Goal: Find specific page/section: Find specific page/section

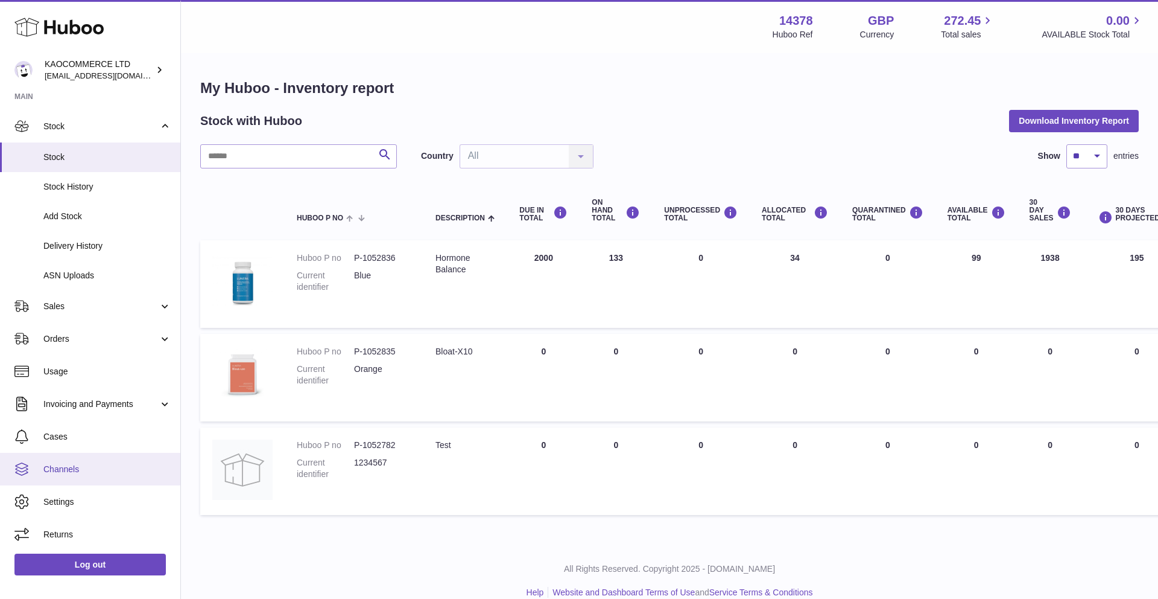
scroll to position [17, 0]
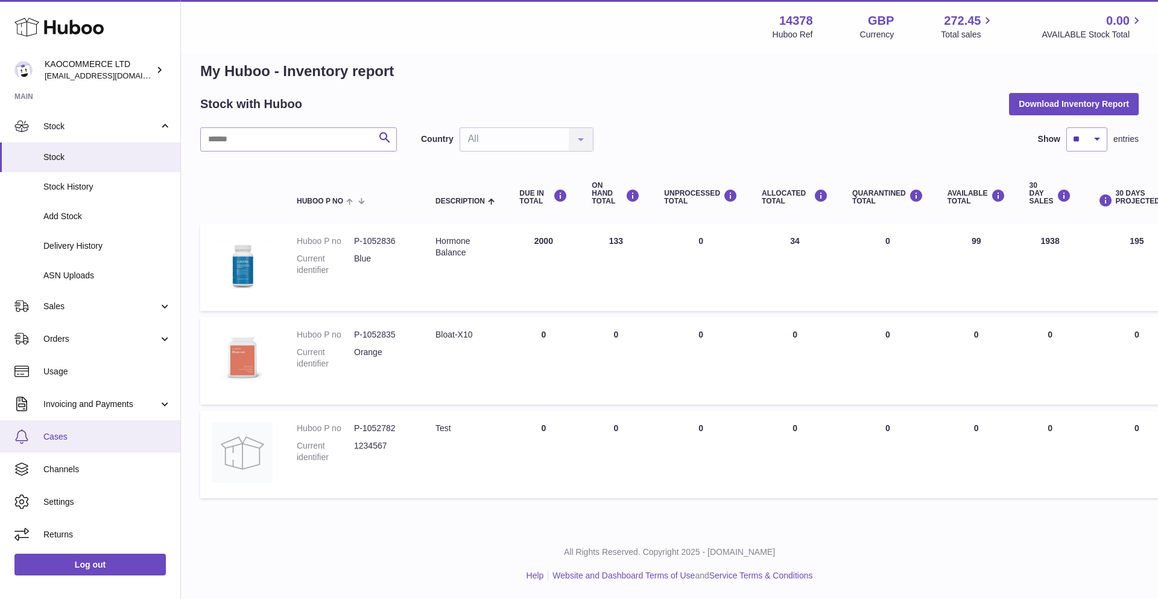
click at [87, 425] on link "Cases" at bounding box center [90, 436] width 180 height 33
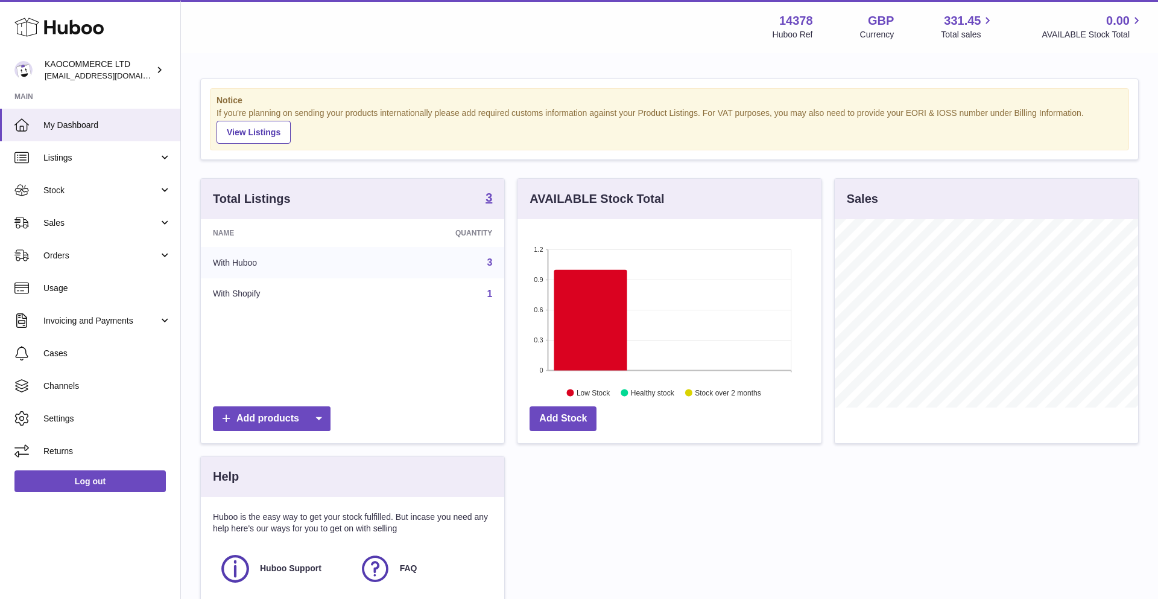
scroll to position [188, 304]
click at [77, 361] on link "Cases" at bounding box center [90, 353] width 180 height 33
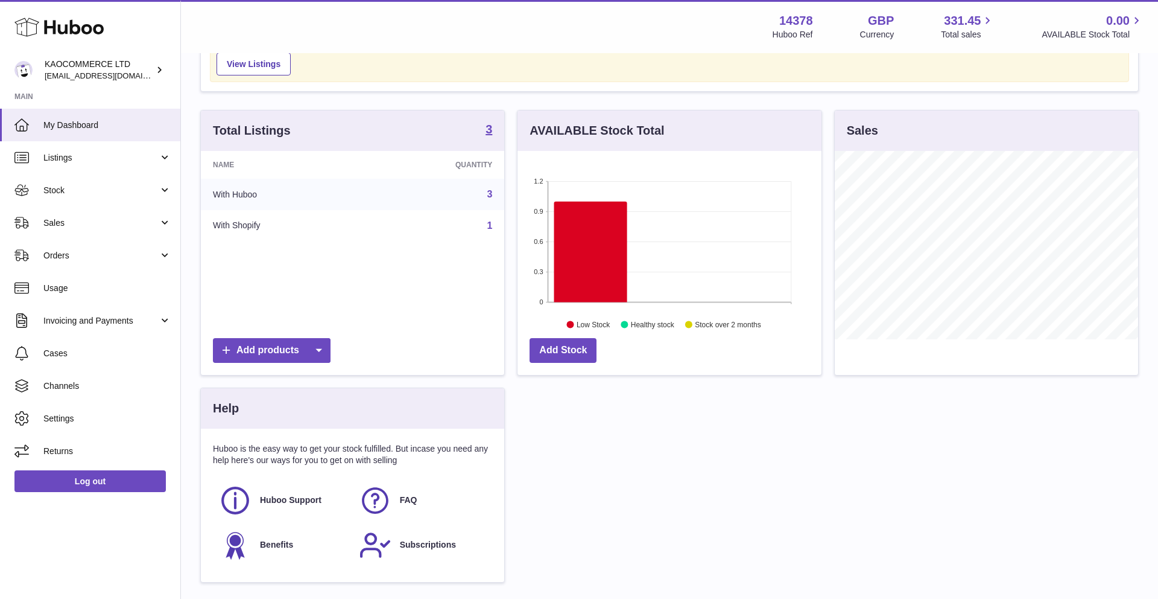
scroll to position [159, 0]
